Goal: Transaction & Acquisition: Download file/media

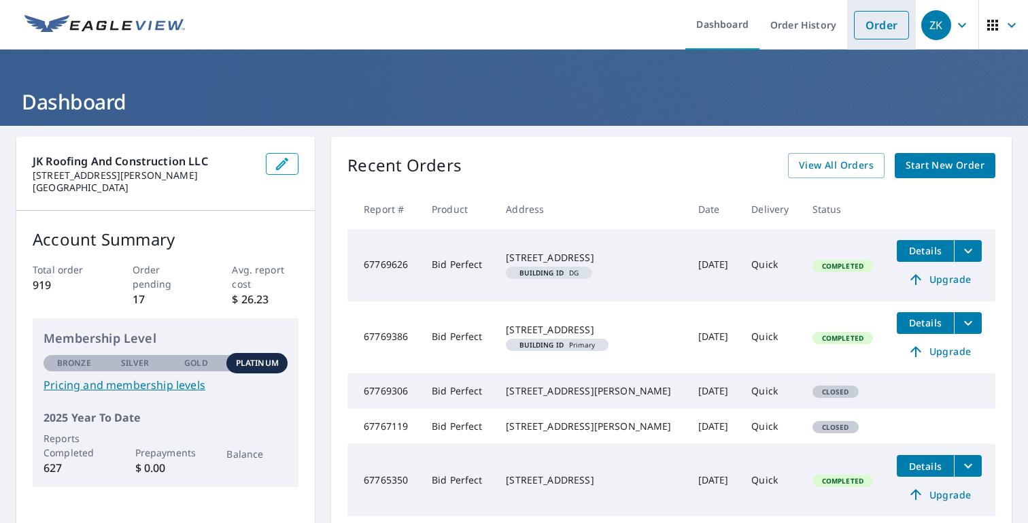
click at [885, 29] on link "Order" at bounding box center [881, 25] width 55 height 29
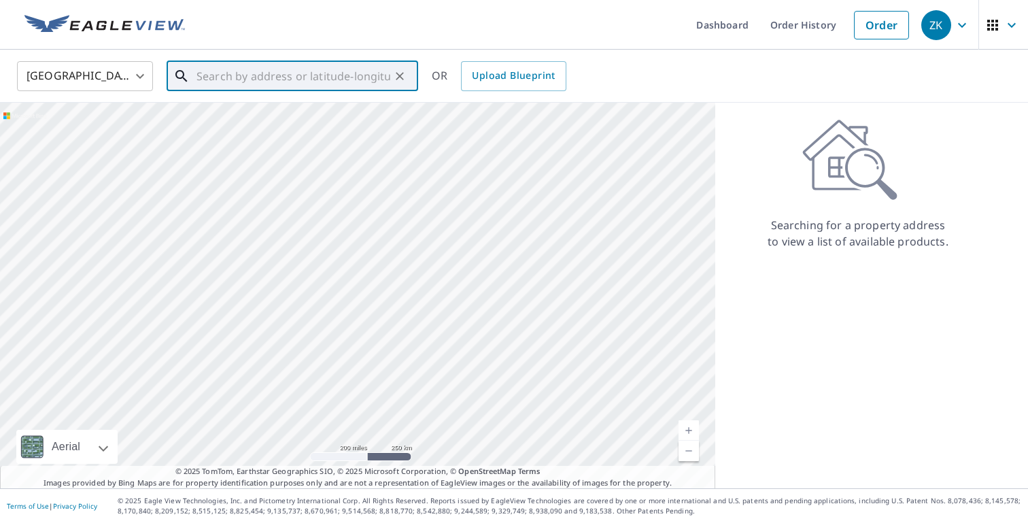
click at [284, 74] on input "text" at bounding box center [293, 76] width 194 height 38
click at [787, 29] on link "Order History" at bounding box center [803, 25] width 88 height 50
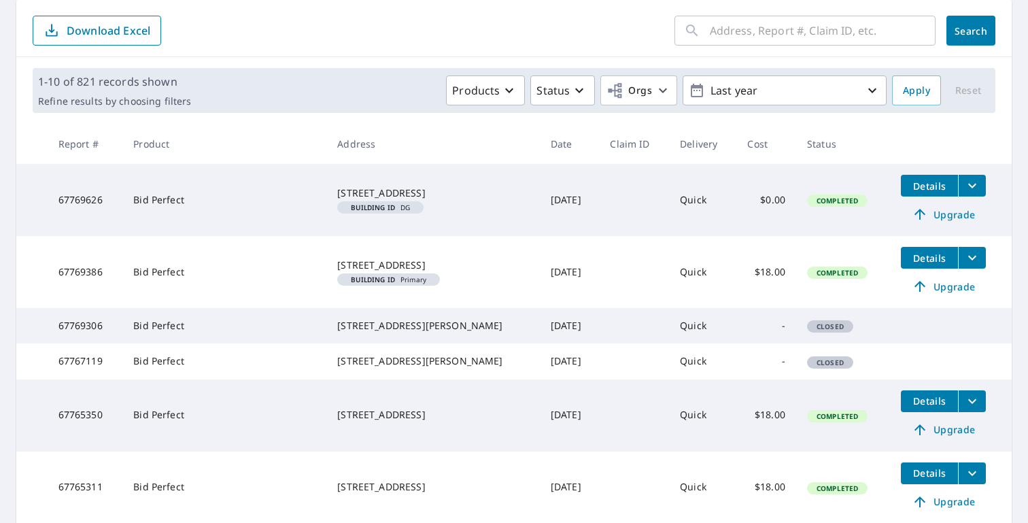
scroll to position [150, 0]
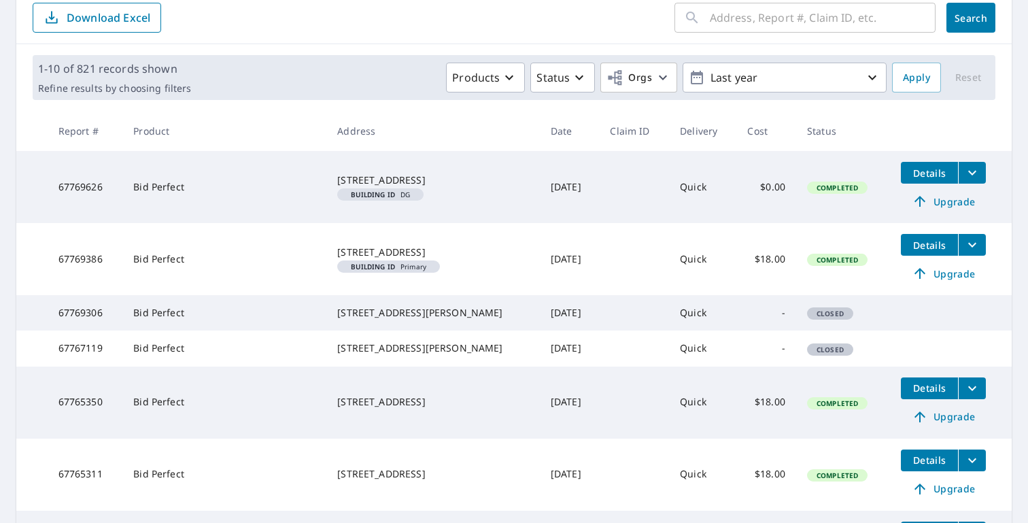
click at [976, 249] on icon "filesDropdownBtn-67769386" at bounding box center [972, 245] width 16 height 16
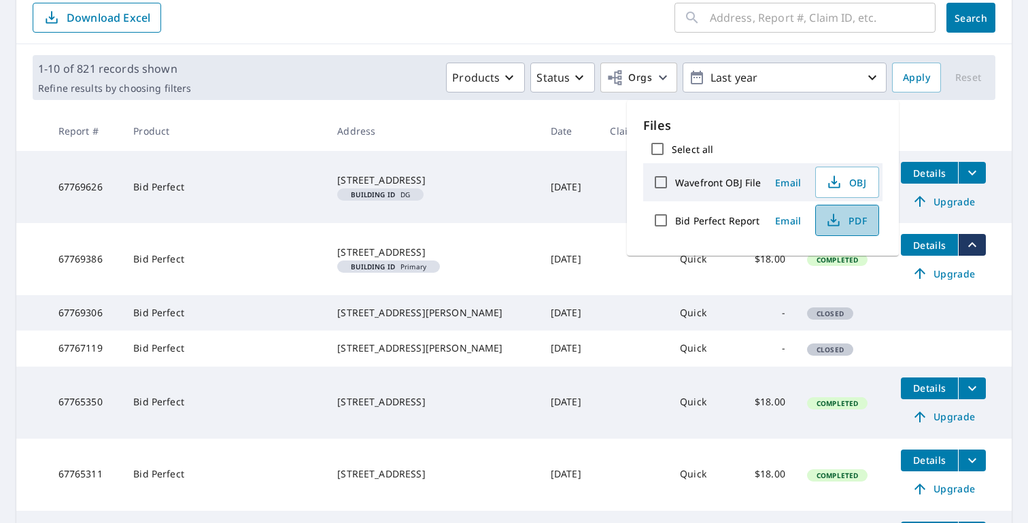
click at [840, 224] on icon "button" at bounding box center [833, 220] width 16 height 16
click at [969, 396] on icon "filesDropdownBtn-67765350" at bounding box center [972, 388] width 16 height 16
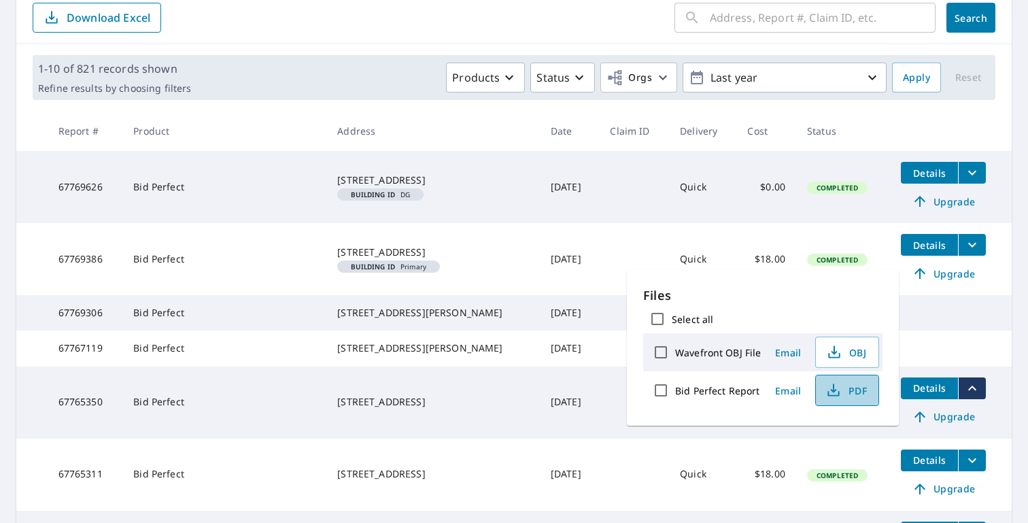
click at [830, 388] on icon "button" at bounding box center [833, 390] width 16 height 16
